Goal: Task Accomplishment & Management: Manage account settings

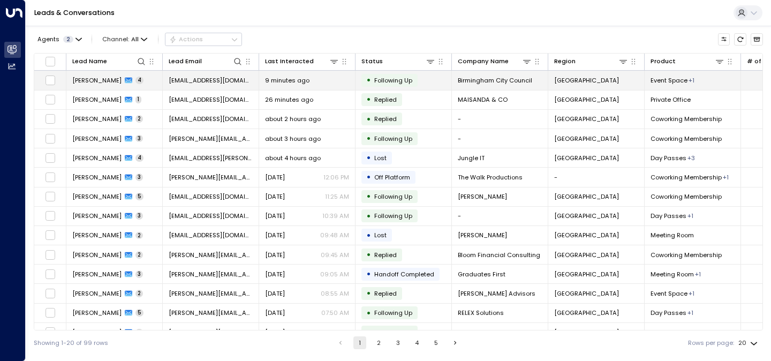
click at [284, 86] on td "9 minutes ago" at bounding box center [307, 80] width 96 height 19
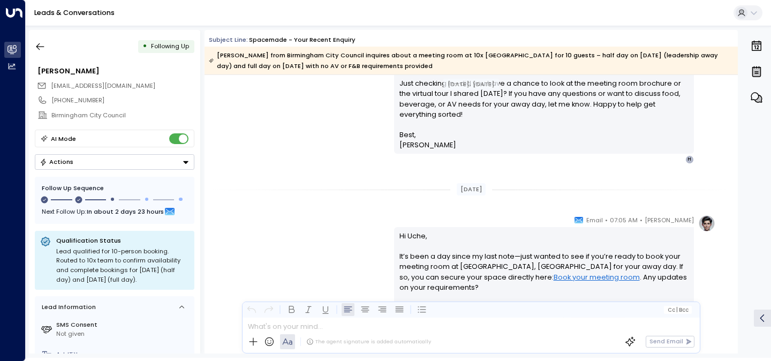
scroll to position [992, 0]
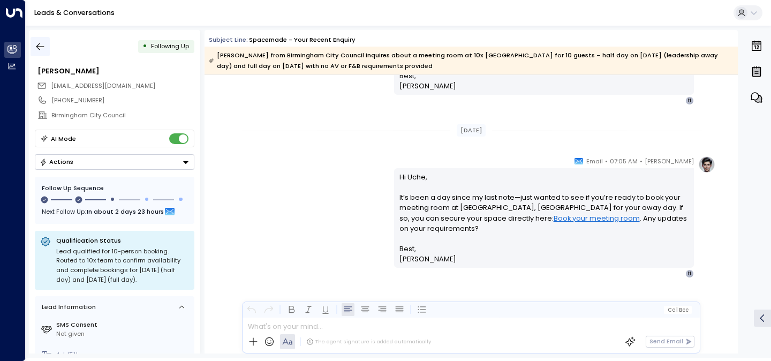
click at [35, 44] on icon "button" at bounding box center [40, 46] width 11 height 11
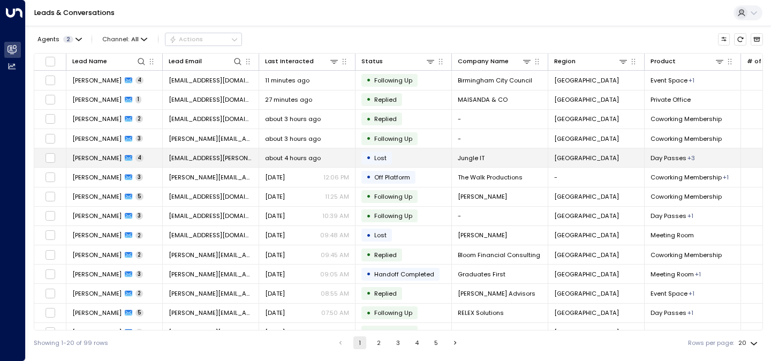
click at [246, 161] on td "[EMAIL_ADDRESS][PERSON_NAME][DOMAIN_NAME]" at bounding box center [211, 157] width 96 height 19
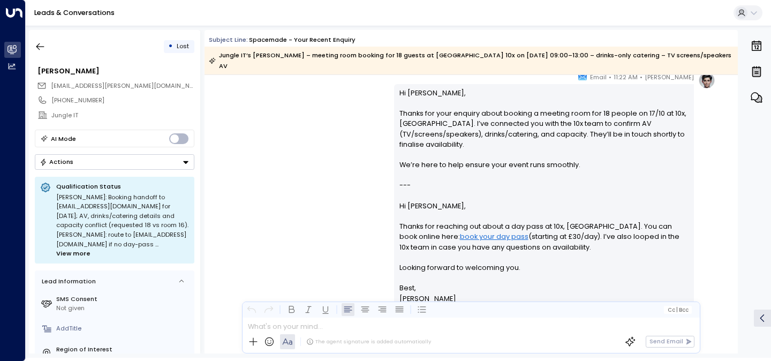
scroll to position [1445, 0]
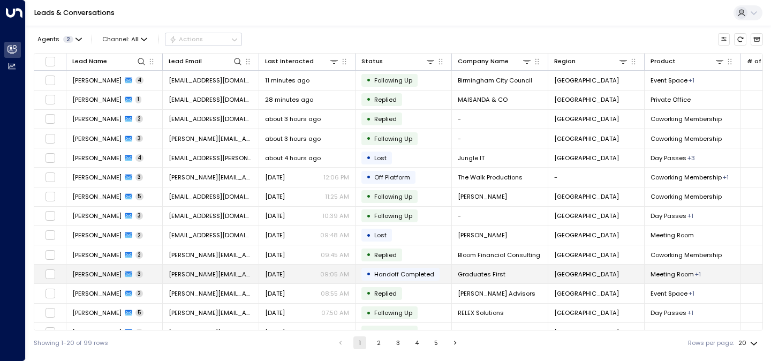
click at [107, 271] on span "[PERSON_NAME]" at bounding box center [96, 274] width 49 height 9
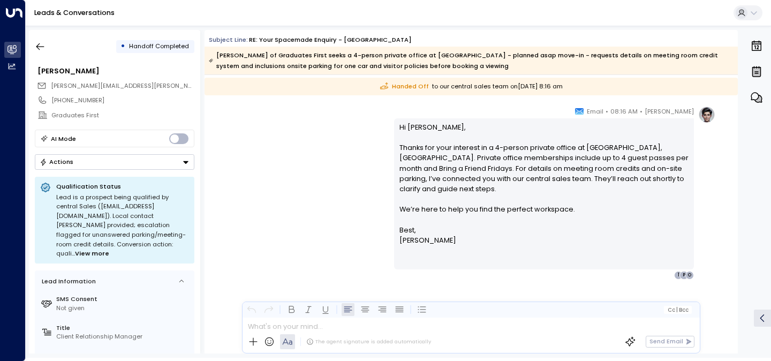
scroll to position [1286, 0]
click at [47, 48] on button "button" at bounding box center [40, 46] width 19 height 19
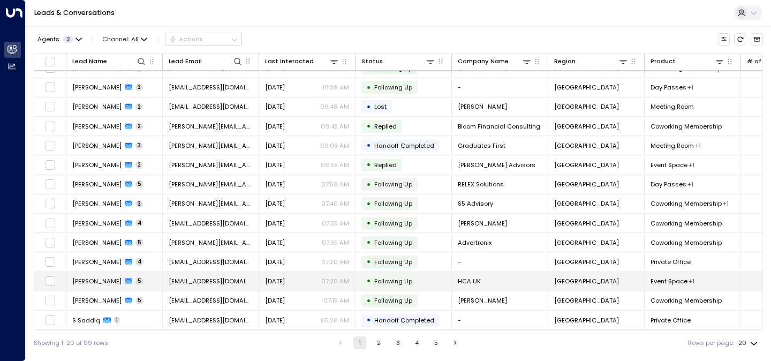
scroll to position [131, 0]
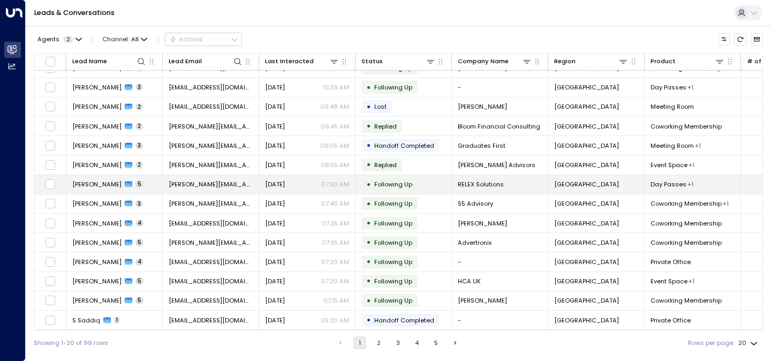
click at [314, 184] on div "[DATE] 07:50 AM" at bounding box center [307, 184] width 84 height 9
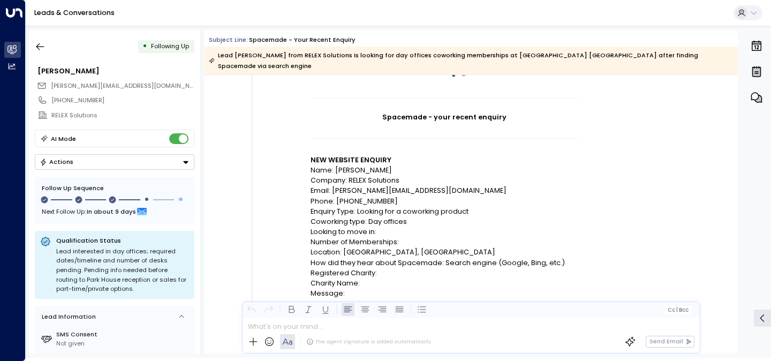
scroll to position [102, 0]
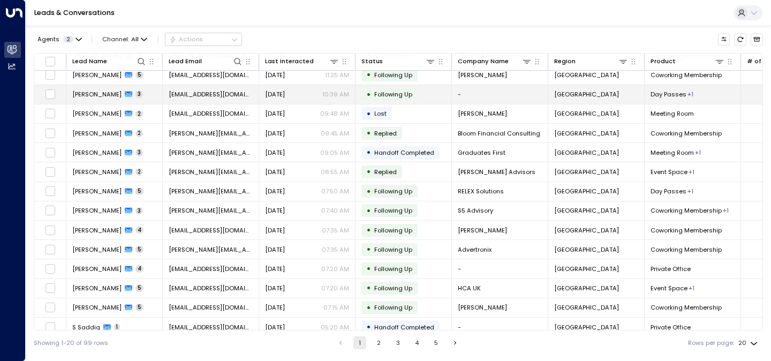
scroll to position [131, 0]
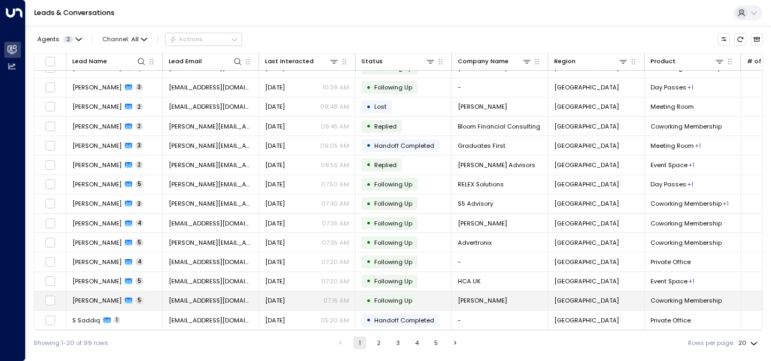
click at [423, 297] on td "• Following Up" at bounding box center [403, 300] width 96 height 19
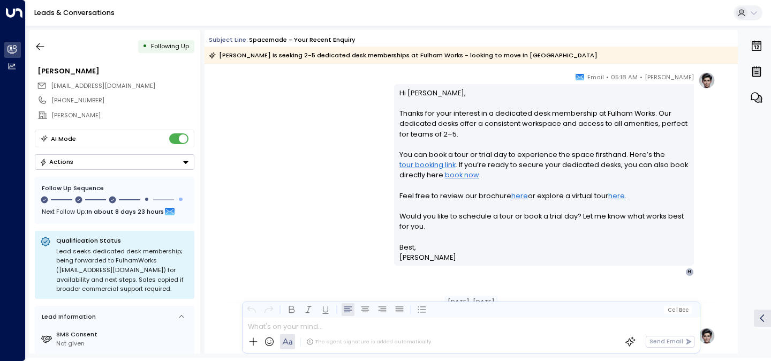
scroll to position [616, 0]
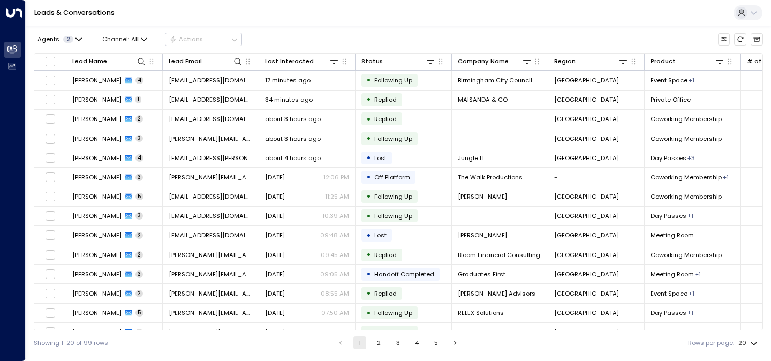
click at [379, 344] on button "2" at bounding box center [379, 342] width 13 height 13
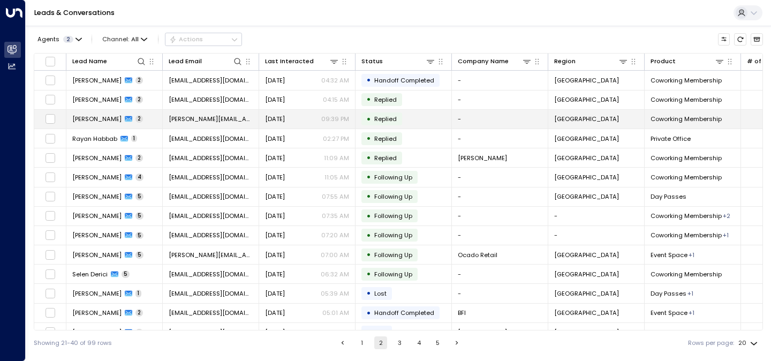
click at [420, 120] on td "• Replied" at bounding box center [403, 119] width 96 height 19
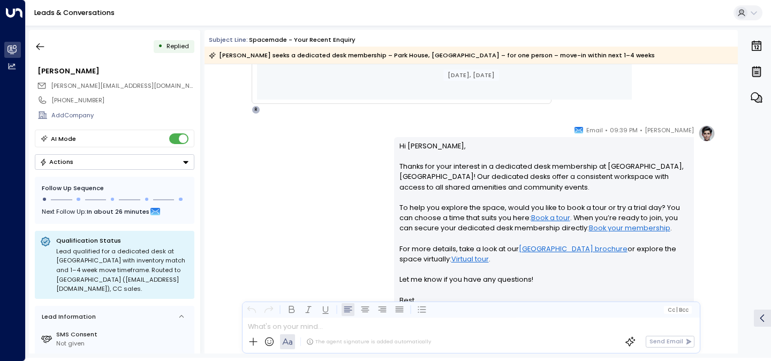
scroll to position [625, 0]
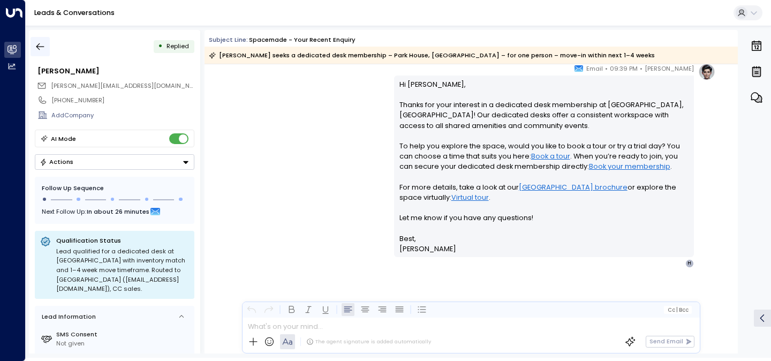
click at [39, 50] on icon "button" at bounding box center [40, 46] width 11 height 11
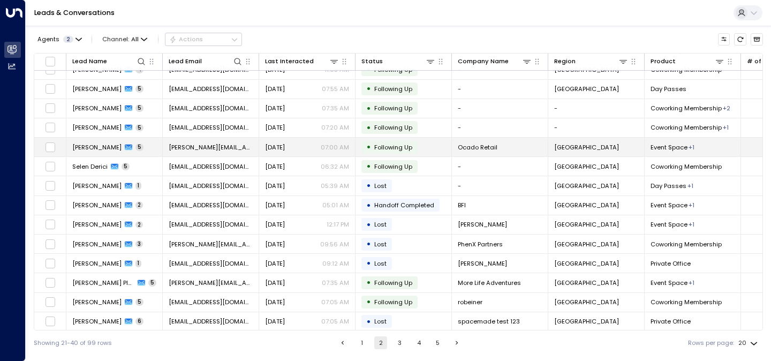
scroll to position [107, 0]
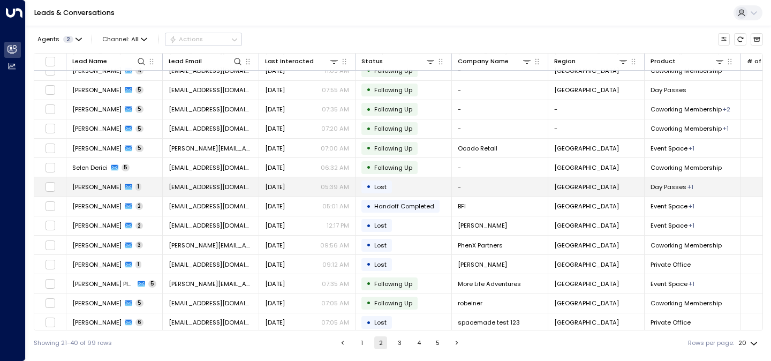
click at [238, 187] on span "[EMAIL_ADDRESS][DOMAIN_NAME]" at bounding box center [211, 187] width 84 height 9
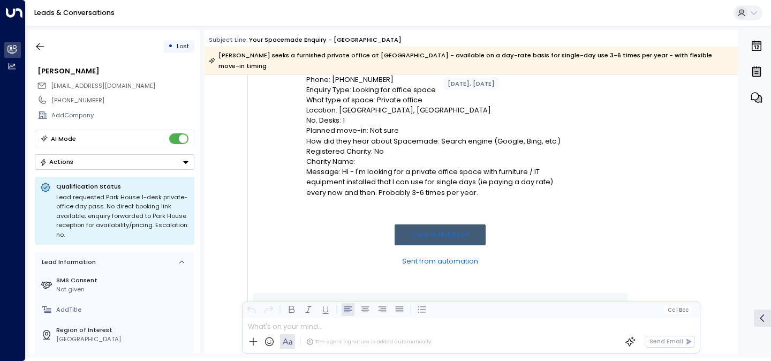
scroll to position [224, 0]
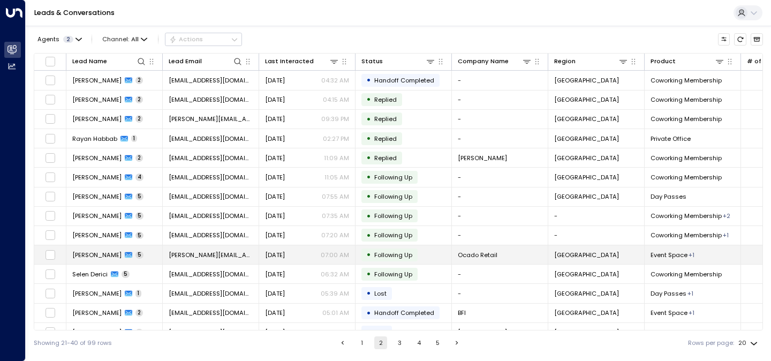
click at [304, 254] on div "[DATE] 07:00 AM" at bounding box center [307, 255] width 84 height 9
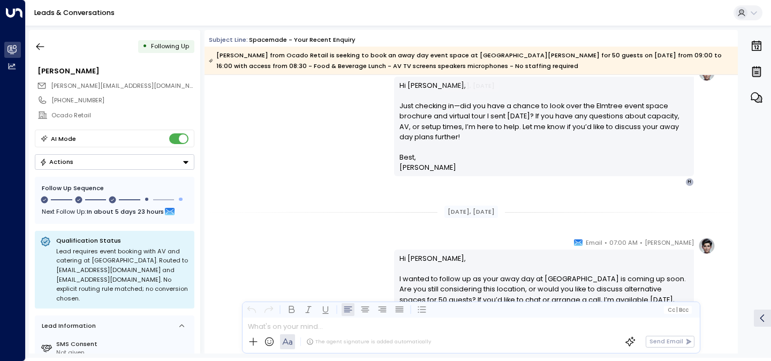
scroll to position [905, 0]
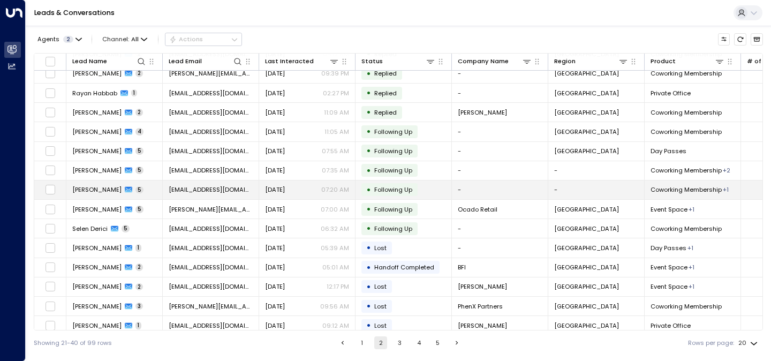
scroll to position [47, 0]
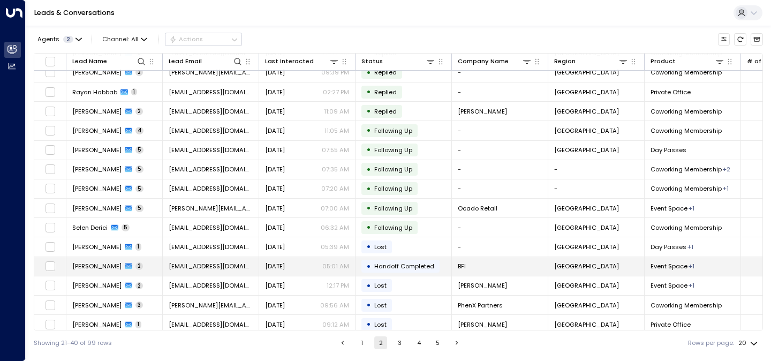
click at [213, 263] on span "[EMAIL_ADDRESS][DOMAIN_NAME]" at bounding box center [211, 266] width 84 height 9
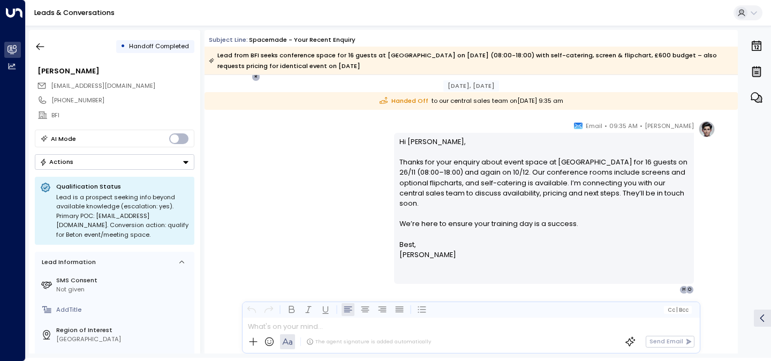
scroll to position [682, 0]
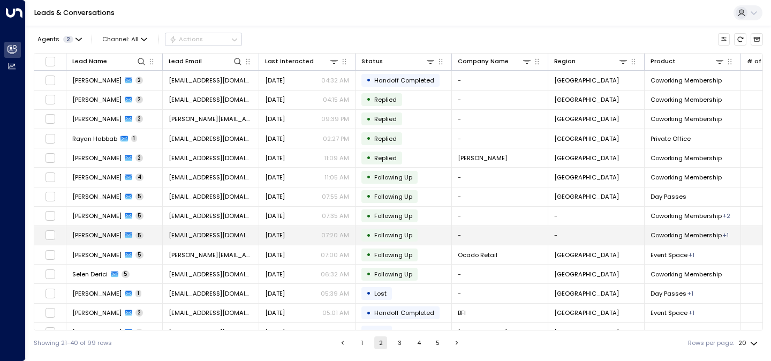
click at [222, 236] on span "[EMAIL_ADDRESS][DOMAIN_NAME]" at bounding box center [211, 235] width 84 height 9
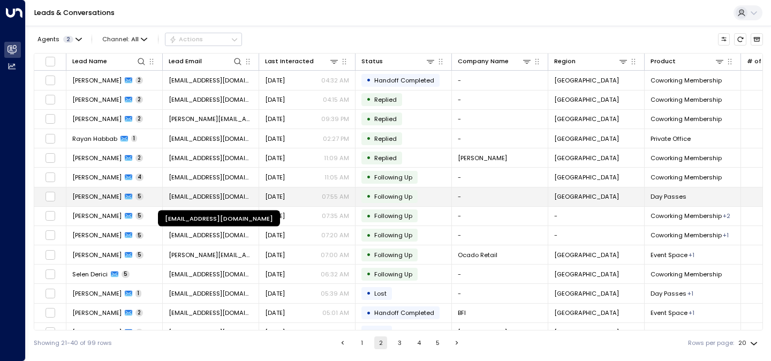
click at [199, 199] on span "[EMAIL_ADDRESS][DOMAIN_NAME]" at bounding box center [211, 196] width 84 height 9
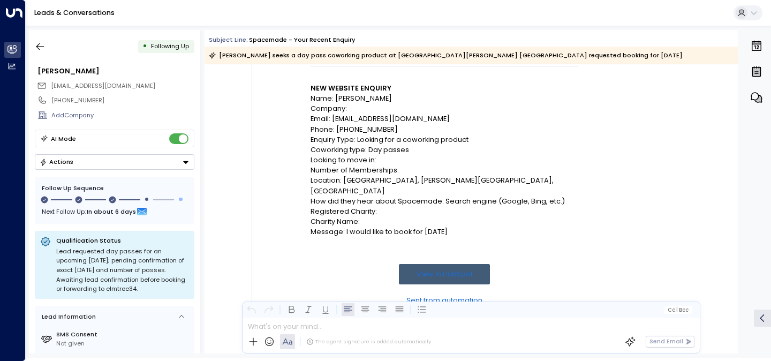
scroll to position [160, 0]
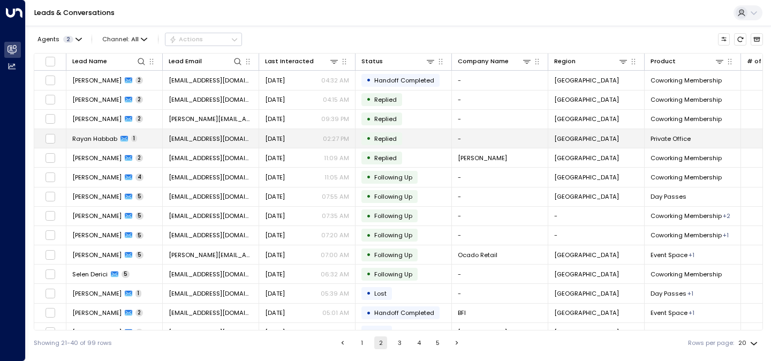
click at [210, 141] on span "[EMAIL_ADDRESS][DOMAIN_NAME]" at bounding box center [211, 138] width 84 height 9
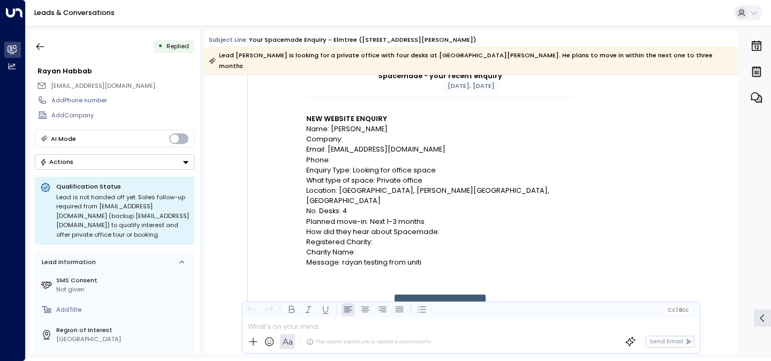
scroll to position [143, 0]
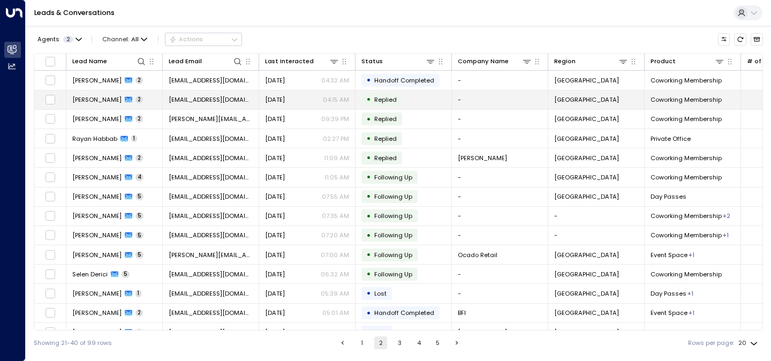
click at [187, 106] on td "[EMAIL_ADDRESS][DOMAIN_NAME]" at bounding box center [211, 99] width 96 height 19
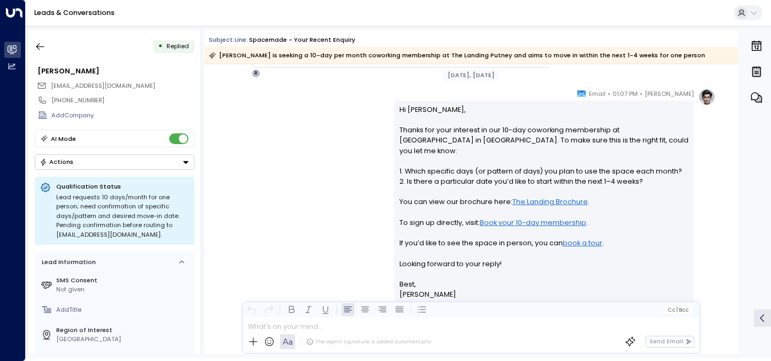
scroll to position [599, 0]
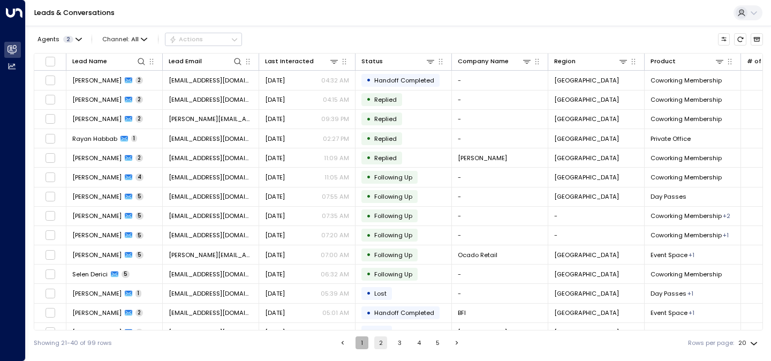
click at [361, 338] on button "1" at bounding box center [361, 342] width 13 height 13
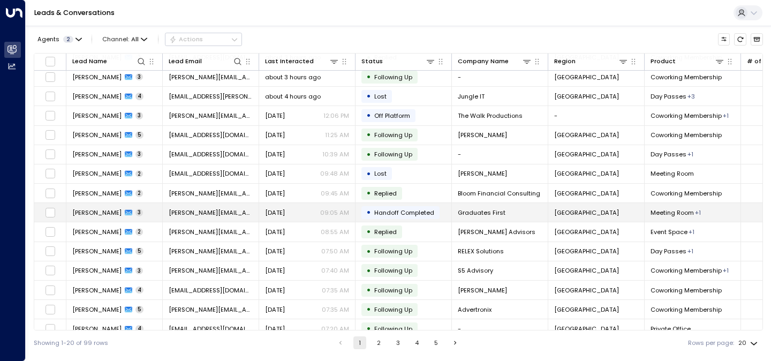
scroll to position [131, 0]
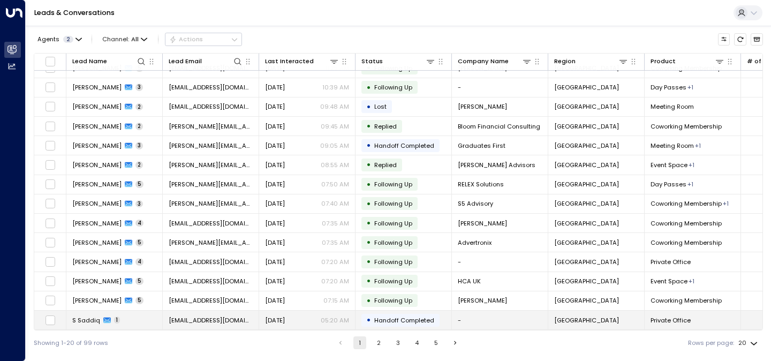
click at [194, 316] on span "[EMAIL_ADDRESS][DOMAIN_NAME]" at bounding box center [211, 320] width 84 height 9
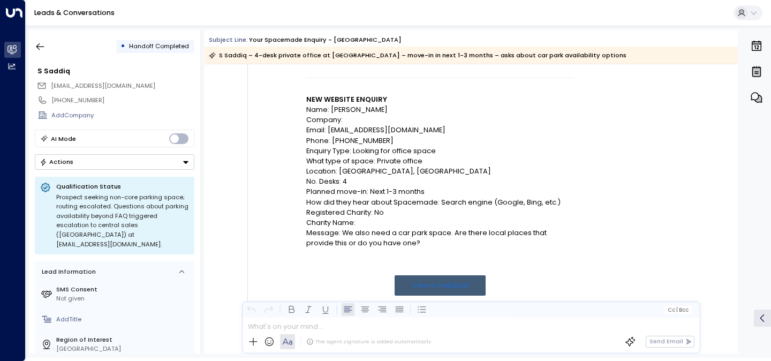
scroll to position [150, 0]
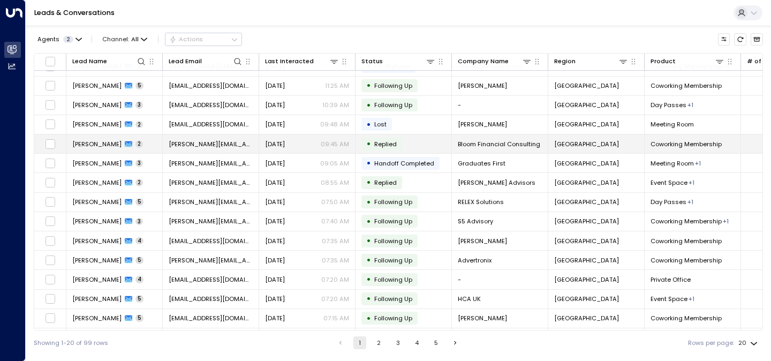
scroll to position [131, 0]
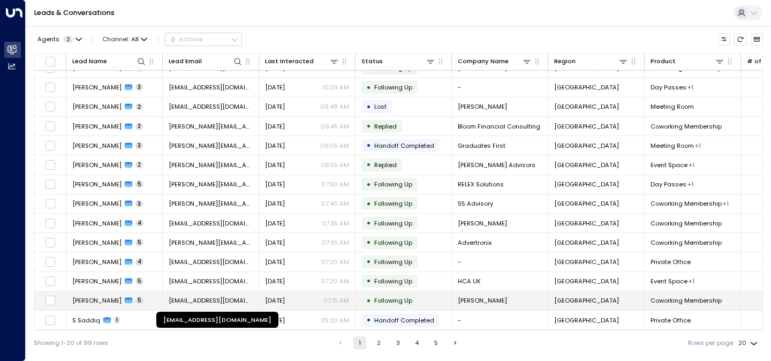
click at [208, 297] on span "[EMAIL_ADDRESS][DOMAIN_NAME]" at bounding box center [211, 300] width 84 height 9
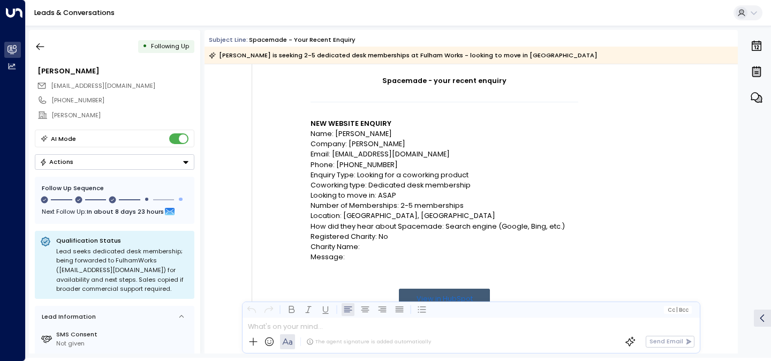
scroll to position [126, 0]
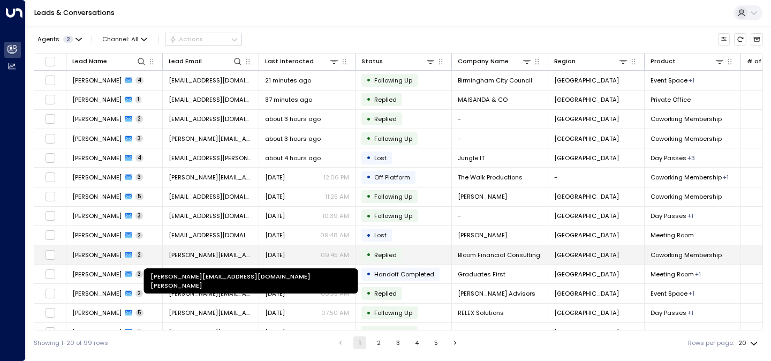
click at [231, 256] on span "[PERSON_NAME][EMAIL_ADDRESS][DOMAIN_NAME][PERSON_NAME]" at bounding box center [211, 255] width 84 height 9
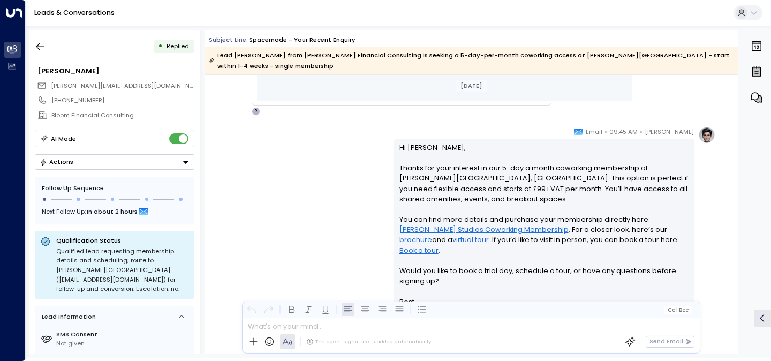
scroll to position [615, 0]
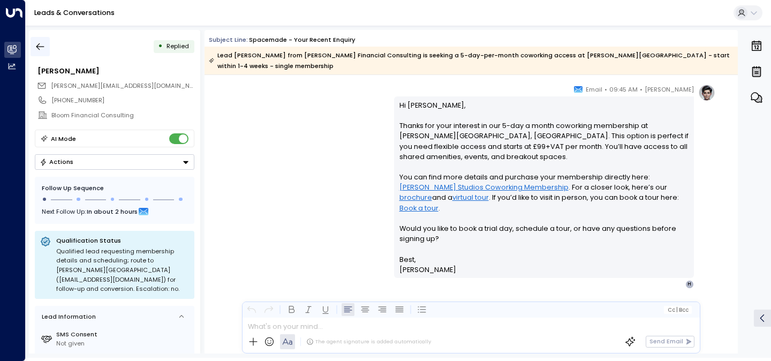
click at [43, 51] on icon "button" at bounding box center [40, 46] width 11 height 11
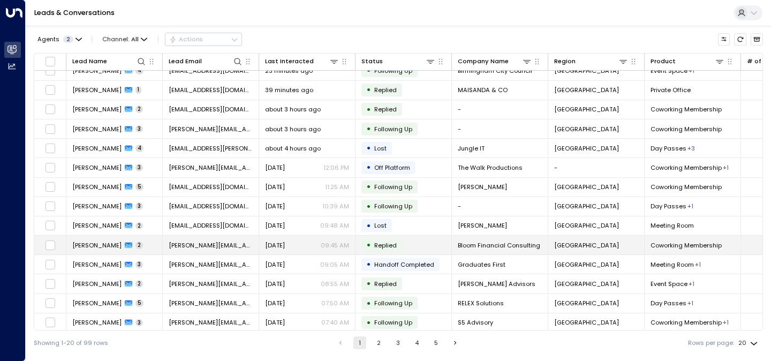
scroll to position [13, 0]
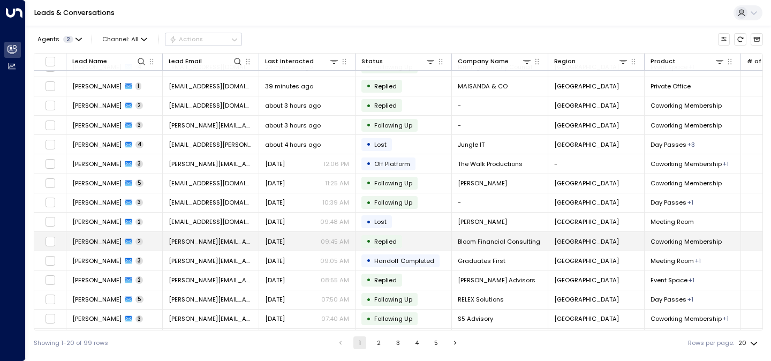
click at [321, 245] on div "[DATE] 09:45 AM" at bounding box center [307, 241] width 84 height 9
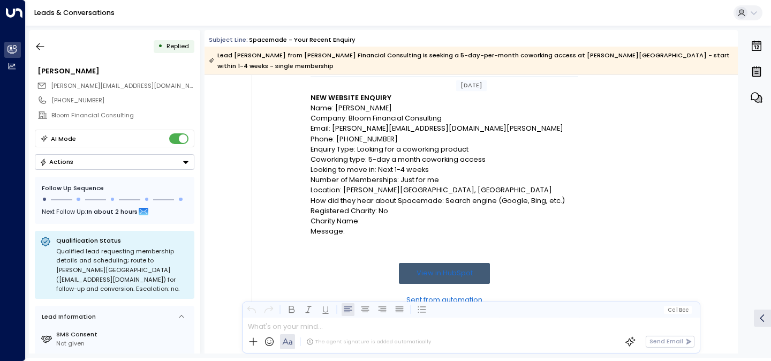
scroll to position [164, 0]
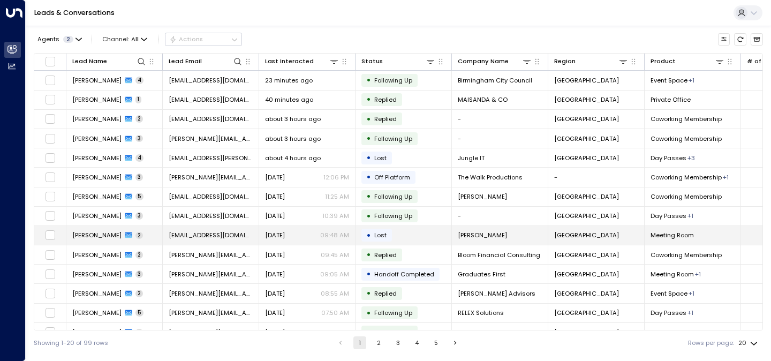
click at [302, 239] on div "[DATE] 09:48 AM" at bounding box center [307, 235] width 84 height 9
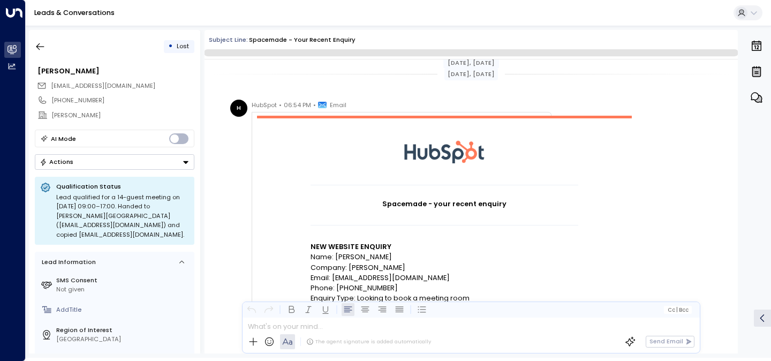
scroll to position [699, 0]
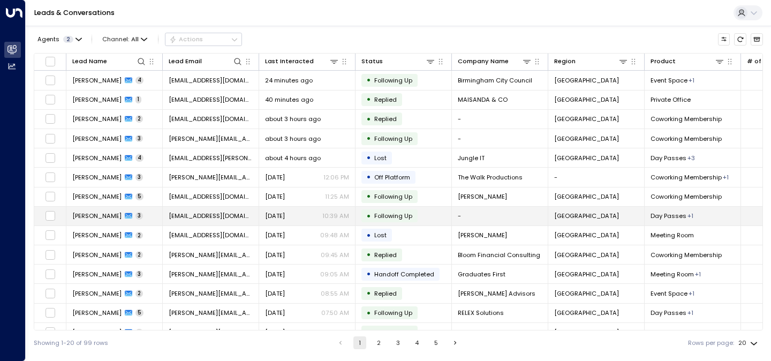
click at [300, 220] on div "[DATE] 10:39 AM" at bounding box center [307, 215] width 84 height 9
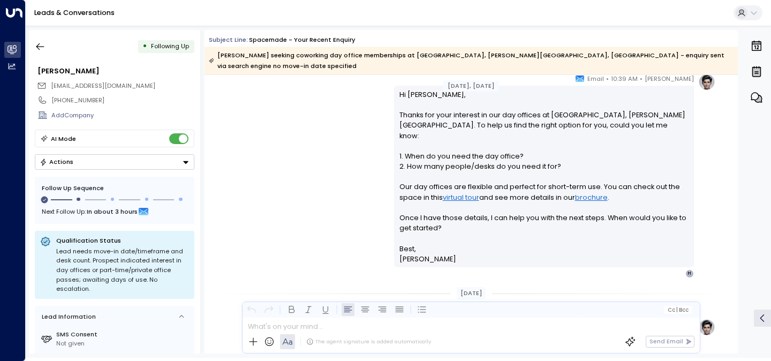
scroll to position [608, 0]
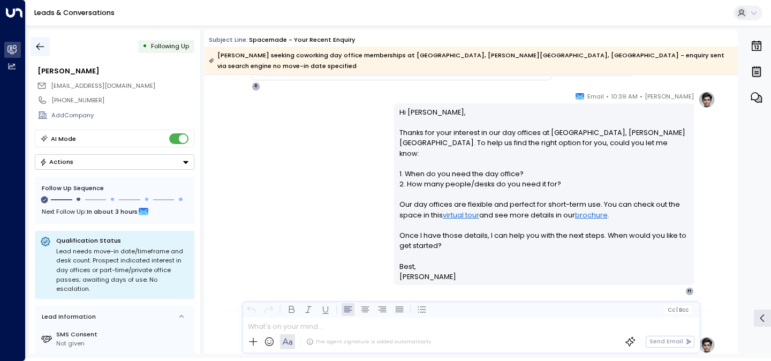
click at [40, 46] on icon "button" at bounding box center [40, 46] width 11 height 11
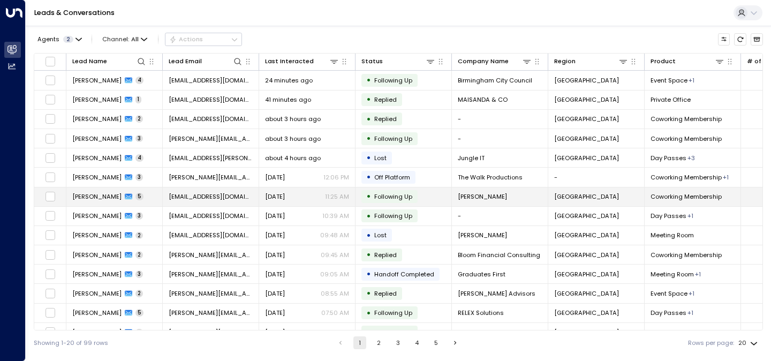
click at [304, 199] on div "[DATE] 11:25 AM" at bounding box center [307, 196] width 84 height 9
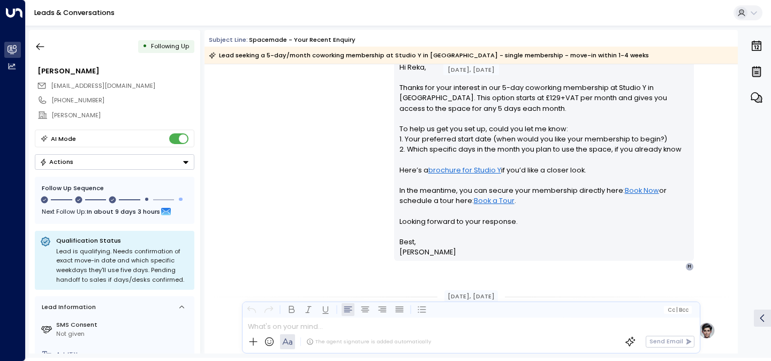
scroll to position [632, 0]
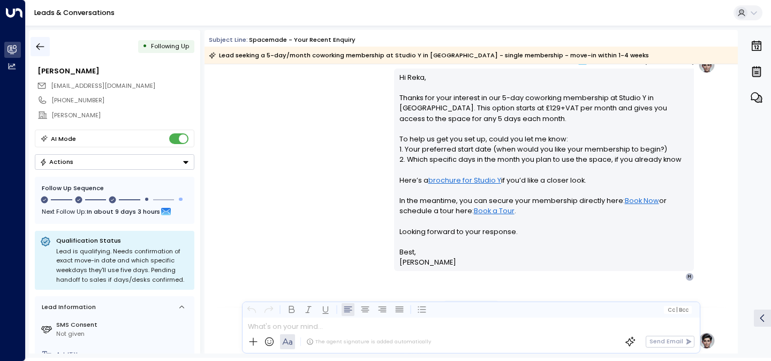
click at [42, 44] on icon "button" at bounding box center [40, 46] width 11 height 11
